Goal: Navigation & Orientation: Find specific page/section

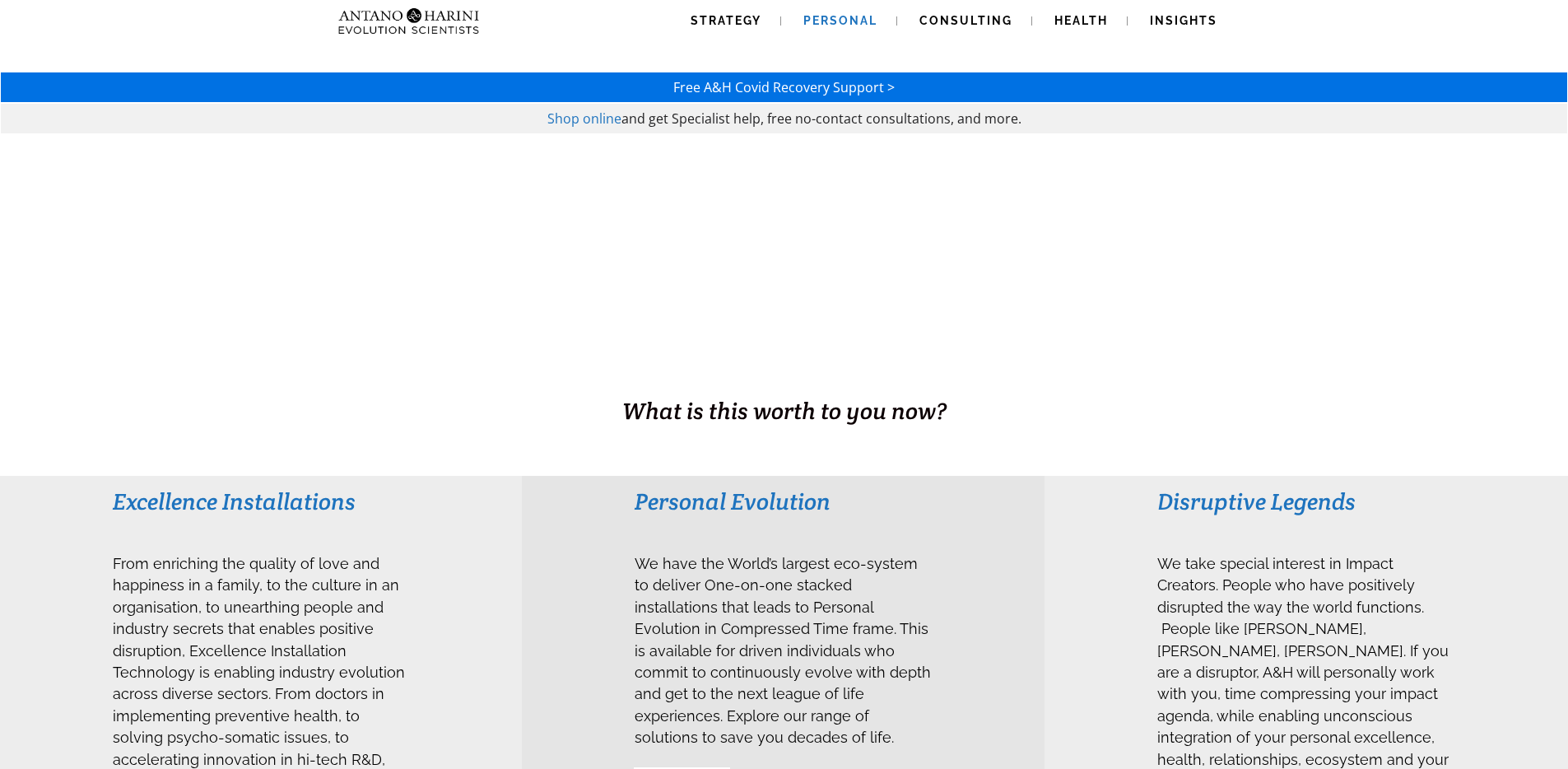
click at [826, 23] on span "Personal" at bounding box center [841, 21] width 74 height 13
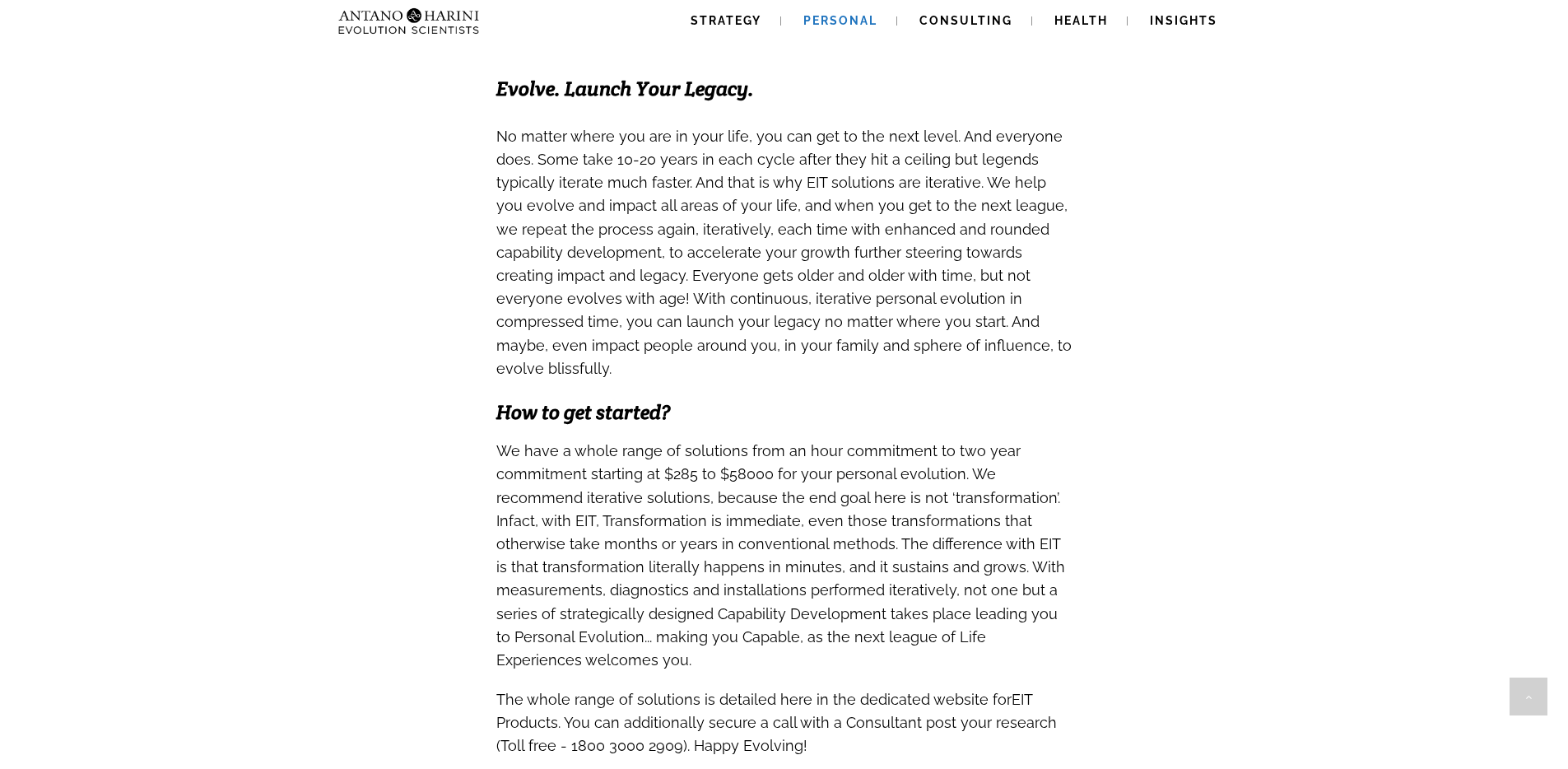
scroll to position [1744, 0]
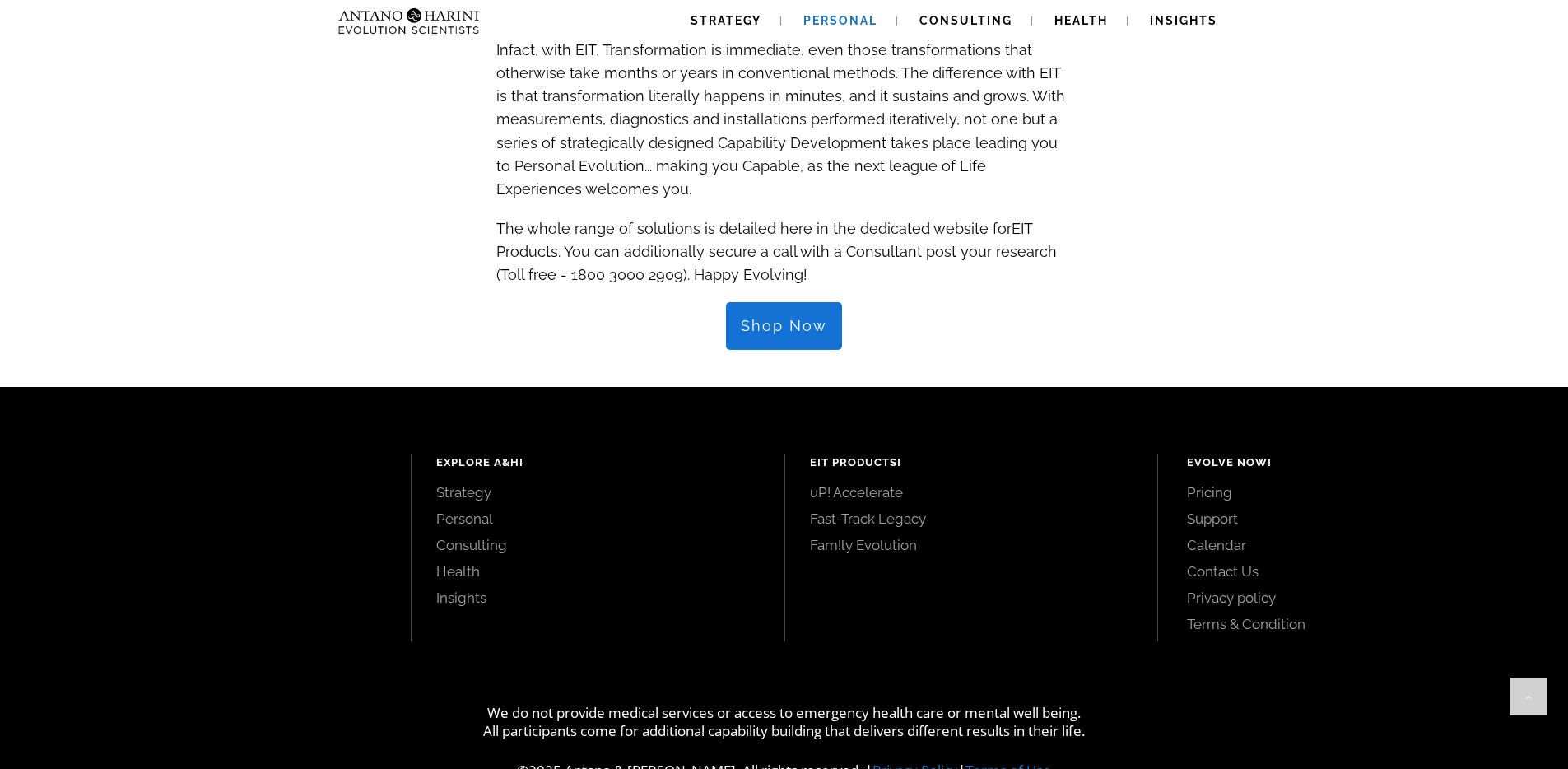
click at [467, 563] on link "Health" at bounding box center [598, 571] width 323 height 18
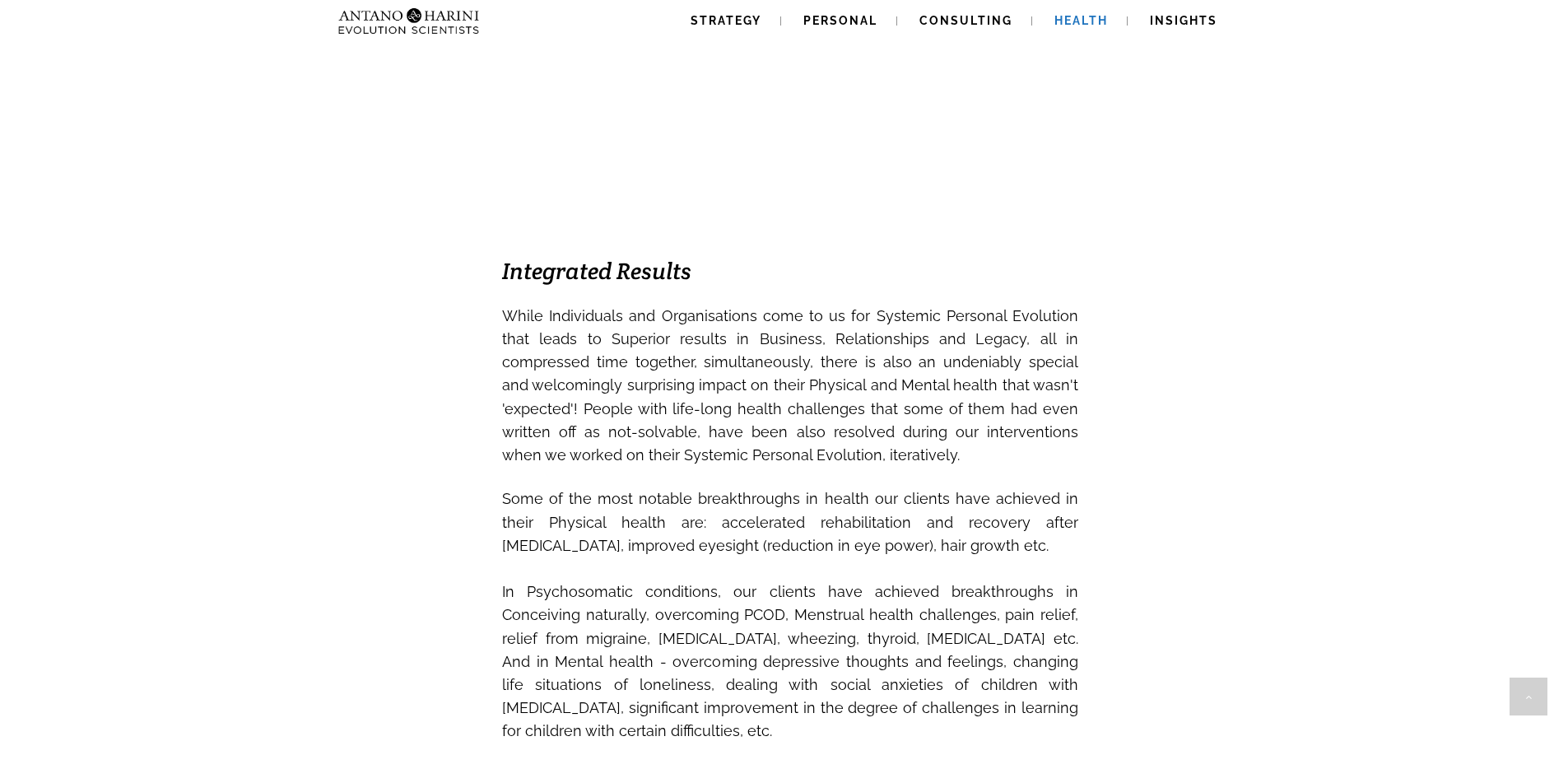
scroll to position [1098, 0]
click at [957, 25] on span "Consulting" at bounding box center [966, 21] width 93 height 13
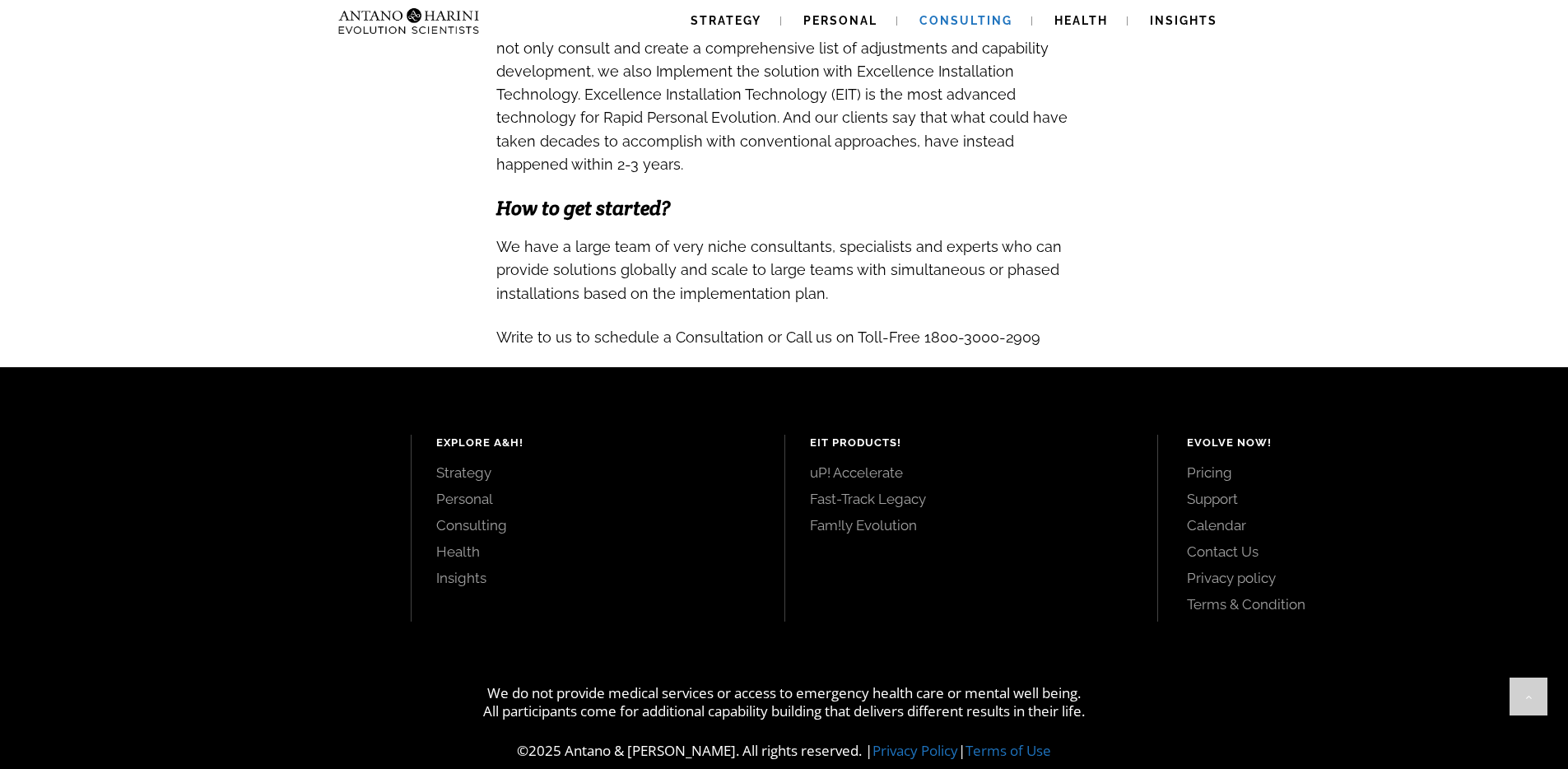
scroll to position [1691, 0]
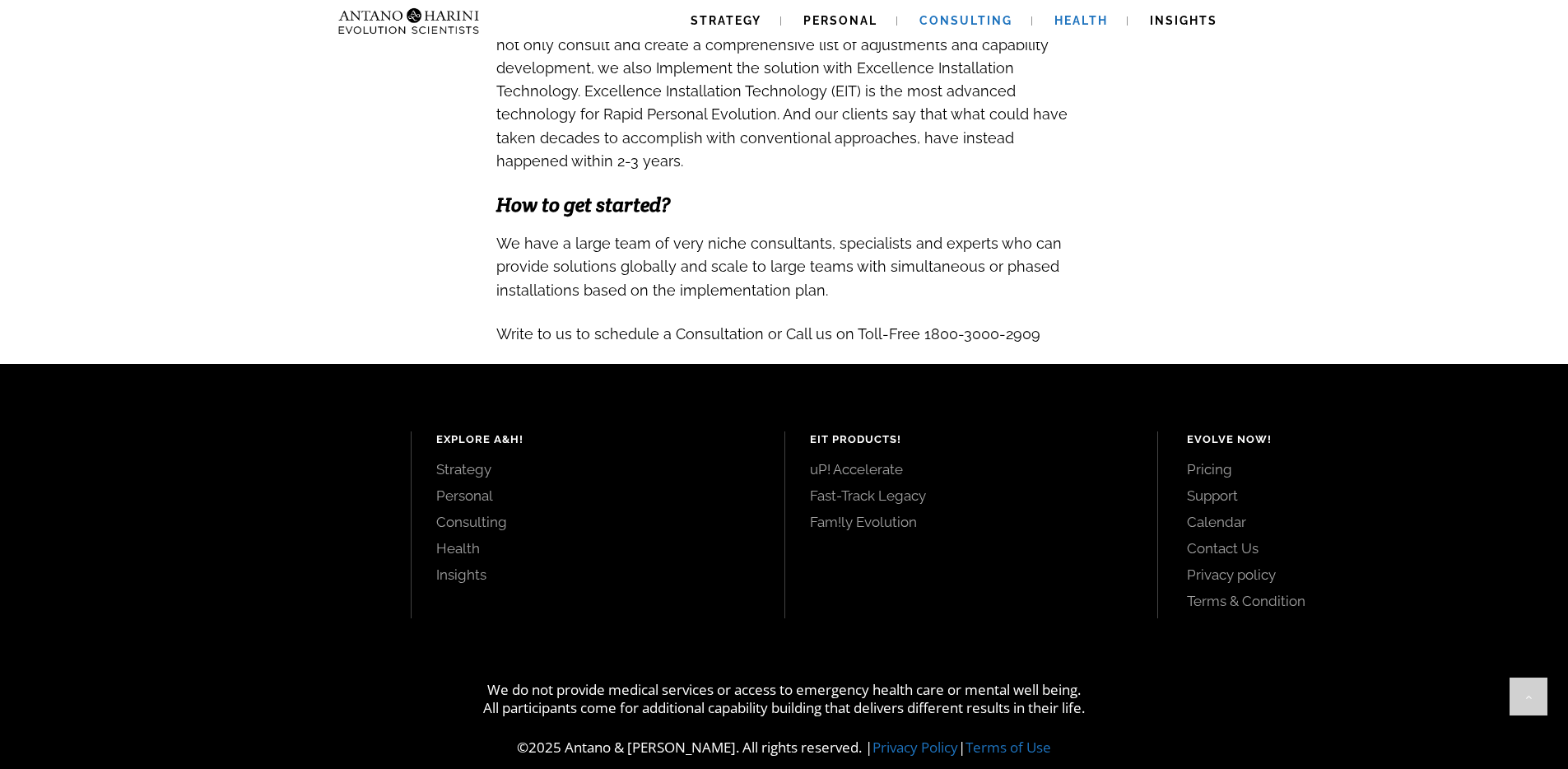
click at [1094, 21] on span "Health" at bounding box center [1081, 21] width 54 height 13
